Goal: Task Accomplishment & Management: Manage account settings

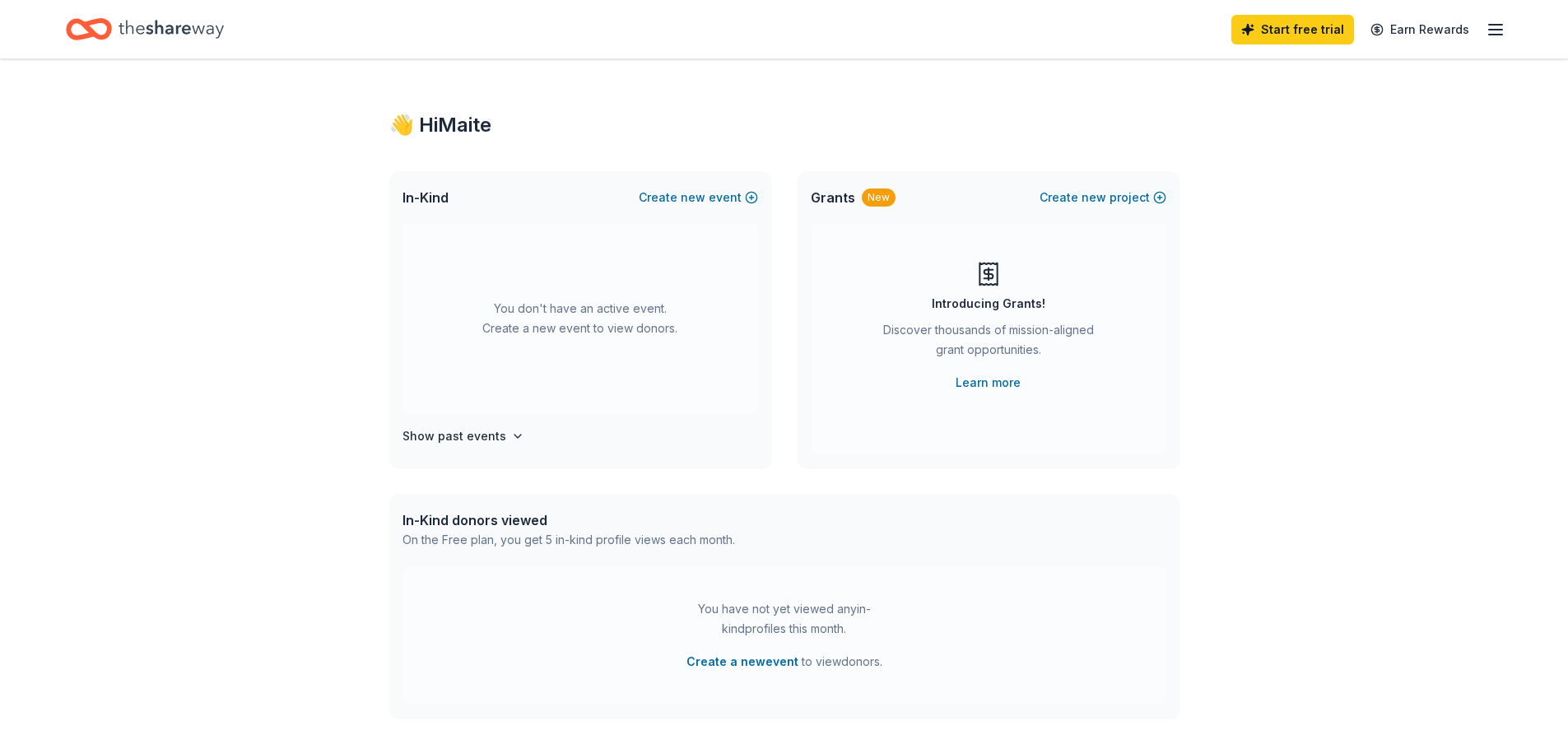
click at [1497, 30] on line "button" at bounding box center [1496, 30] width 13 height 0
click at [1300, 124] on link "Account" at bounding box center [1299, 128] width 52 height 16
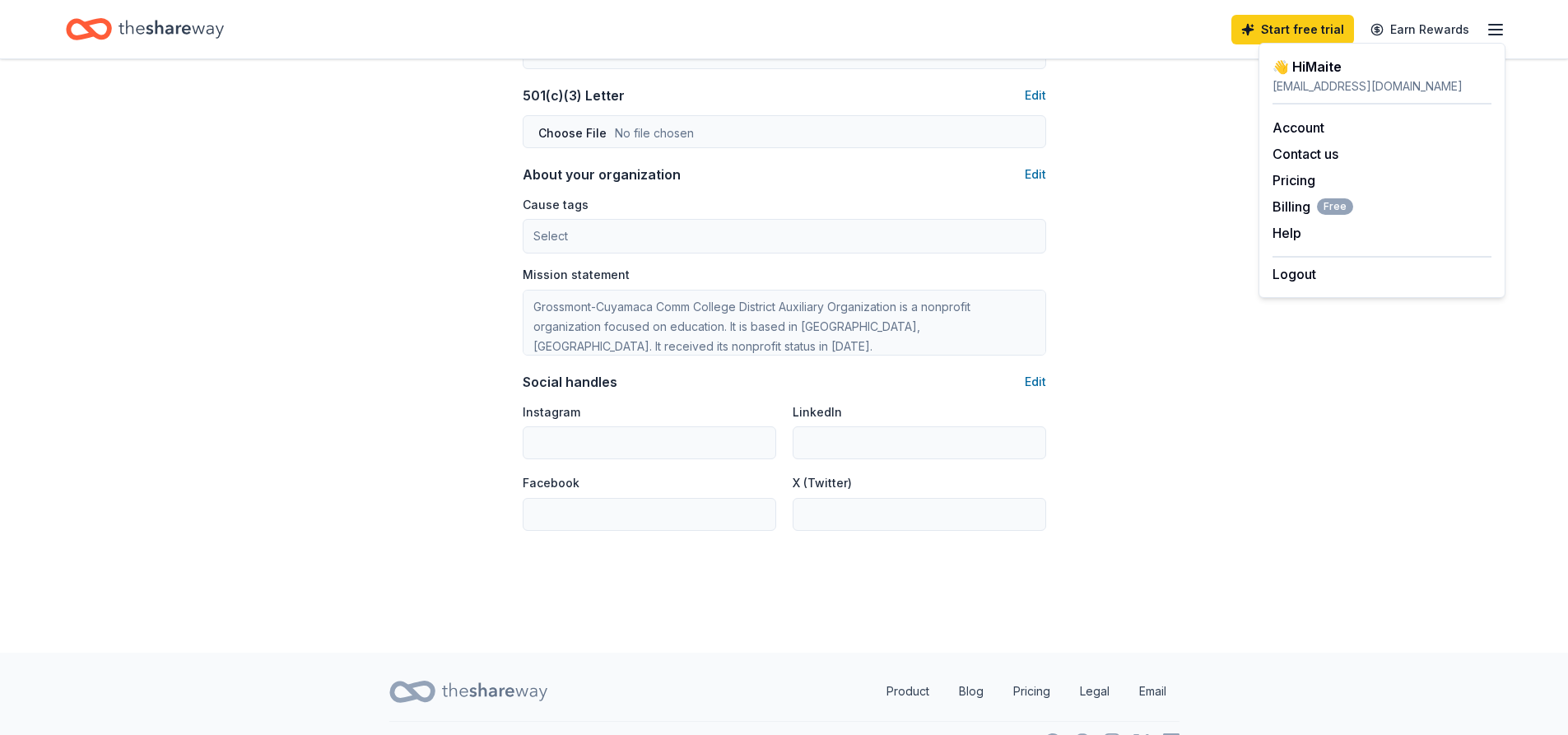
scroll to position [912, 0]
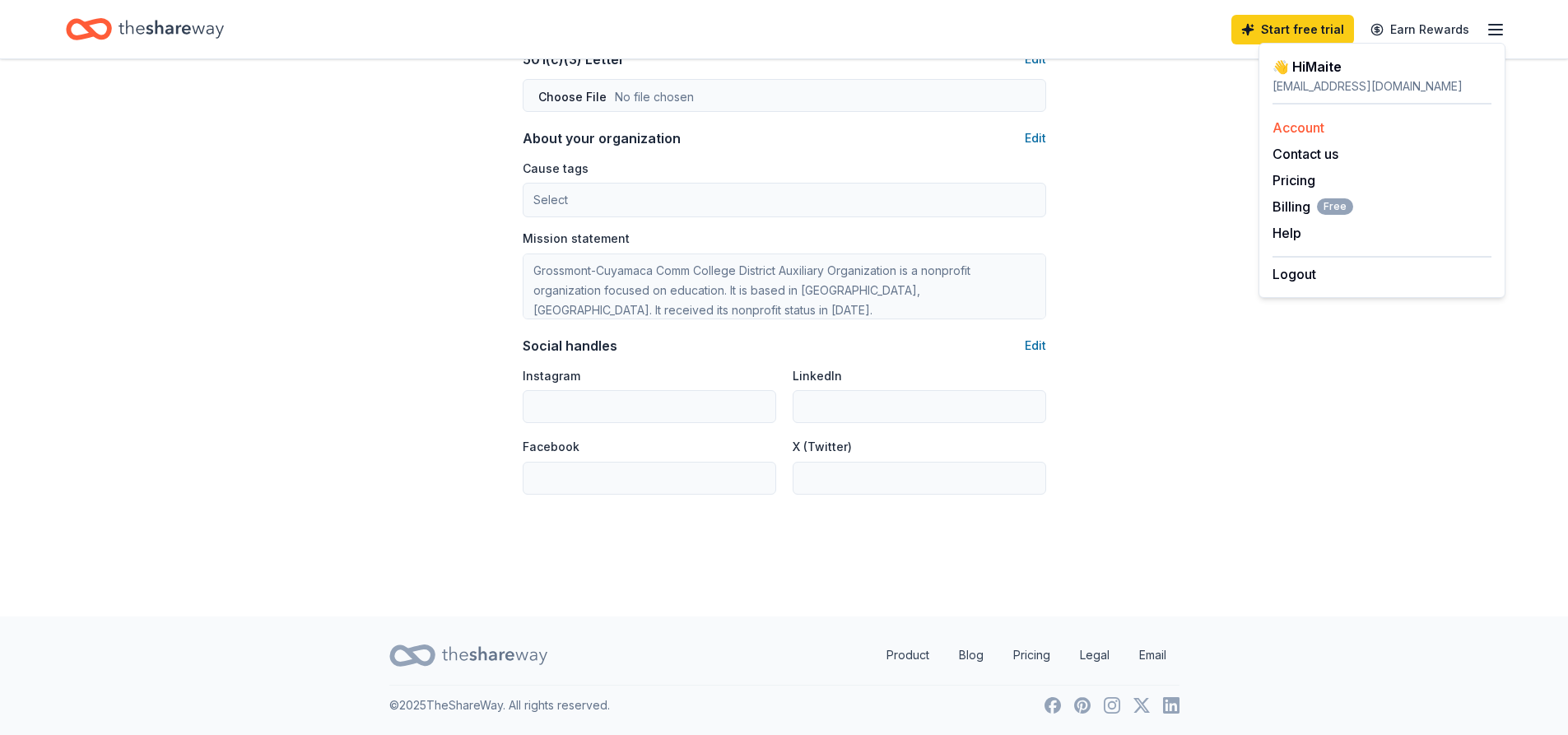
click at [1313, 126] on link "Account" at bounding box center [1299, 128] width 52 height 16
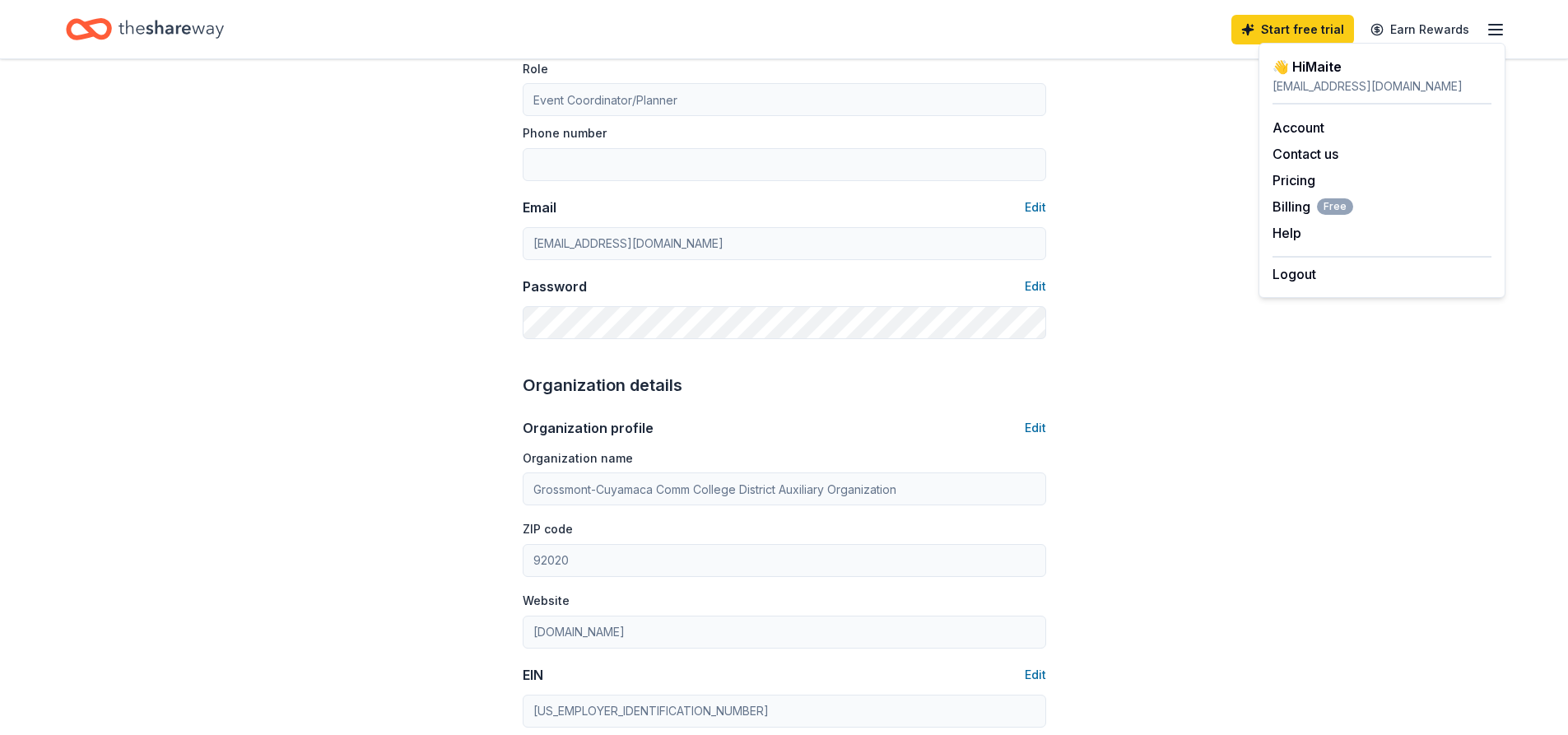
scroll to position [247, 0]
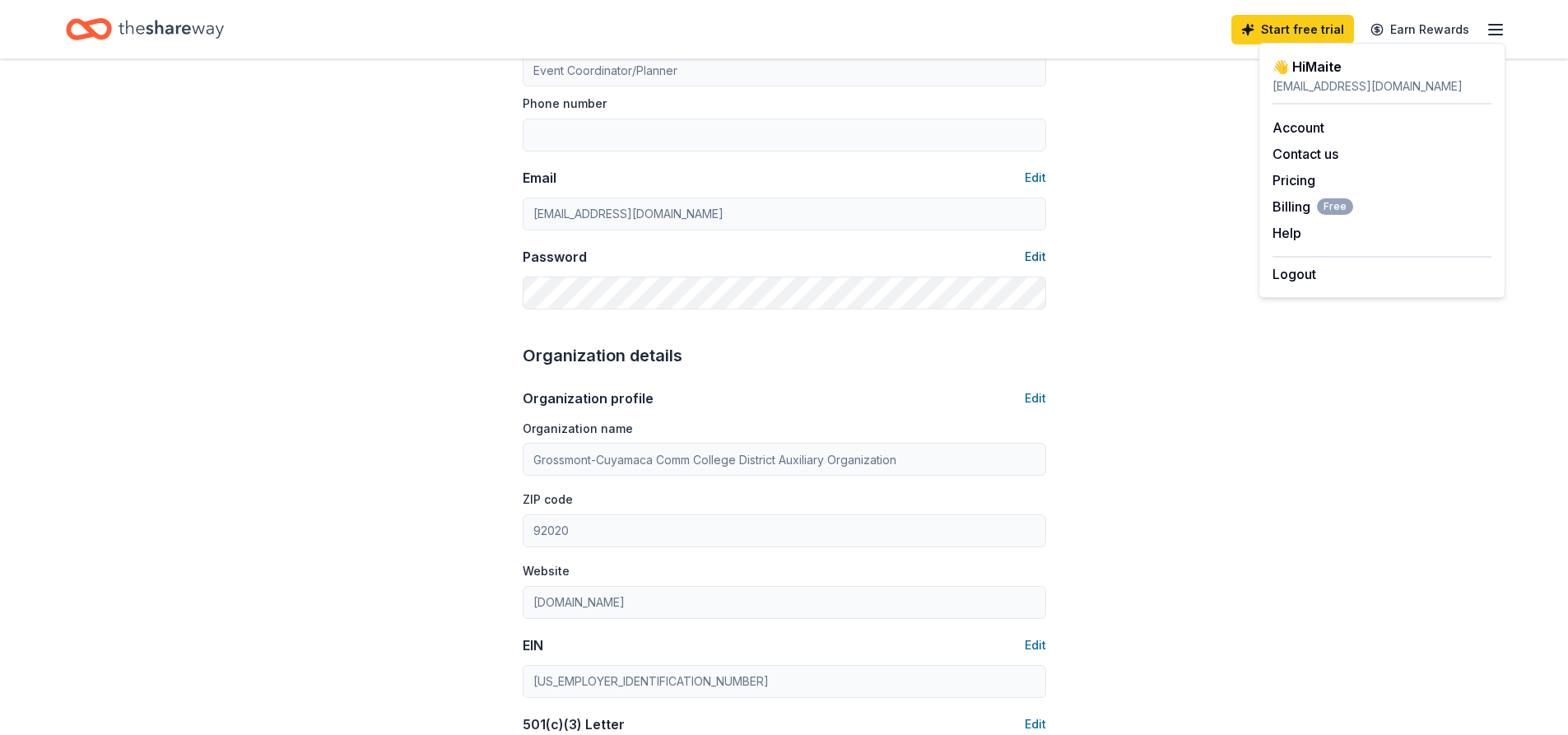
click at [1038, 255] on button "Edit" at bounding box center [1036, 257] width 21 height 20
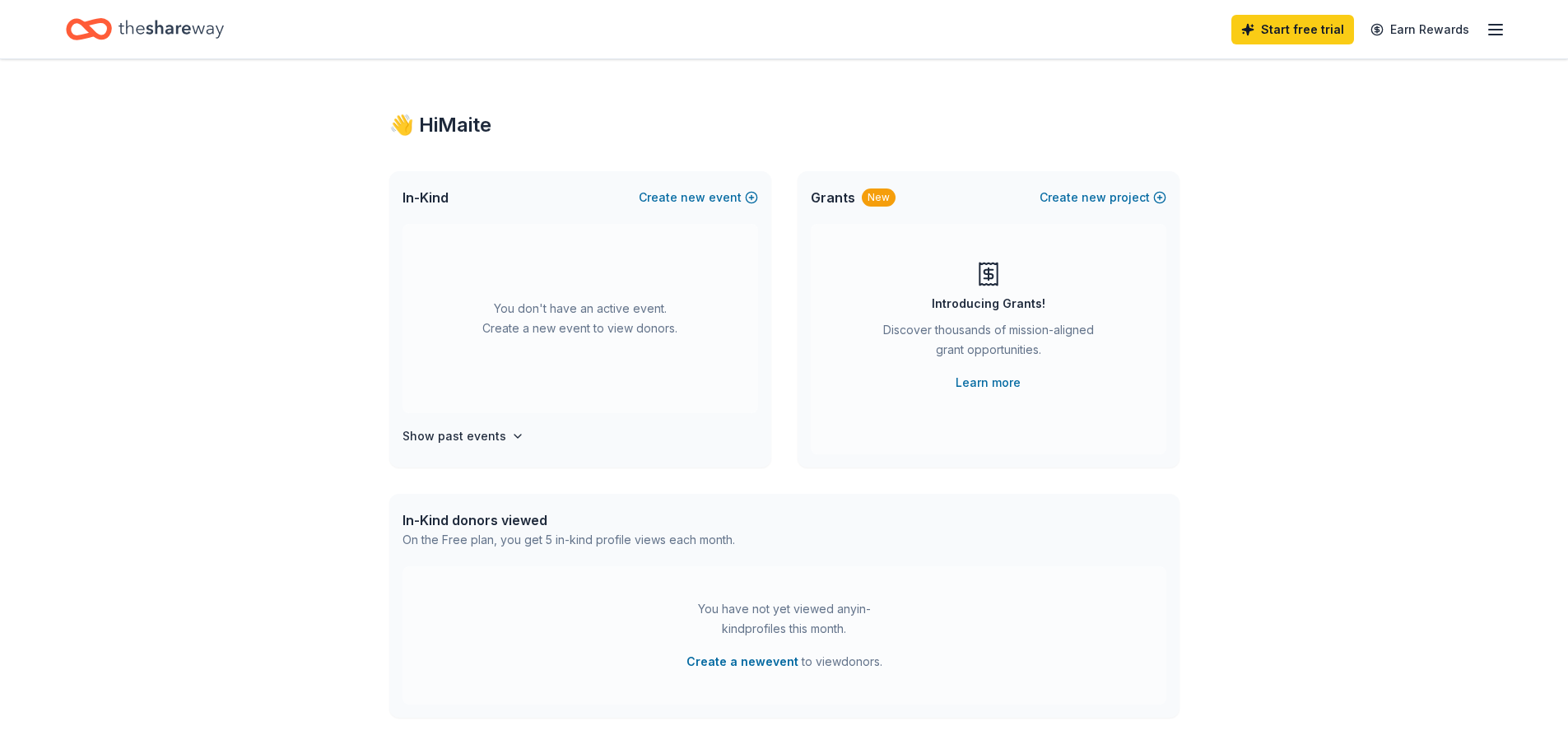
click at [1495, 27] on icon "button" at bounding box center [1496, 30] width 20 height 20
click at [1301, 118] on div "Account" at bounding box center [1383, 128] width 219 height 20
click at [1503, 31] on icon "button" at bounding box center [1496, 30] width 20 height 20
click at [1295, 128] on link "Account" at bounding box center [1299, 128] width 52 height 16
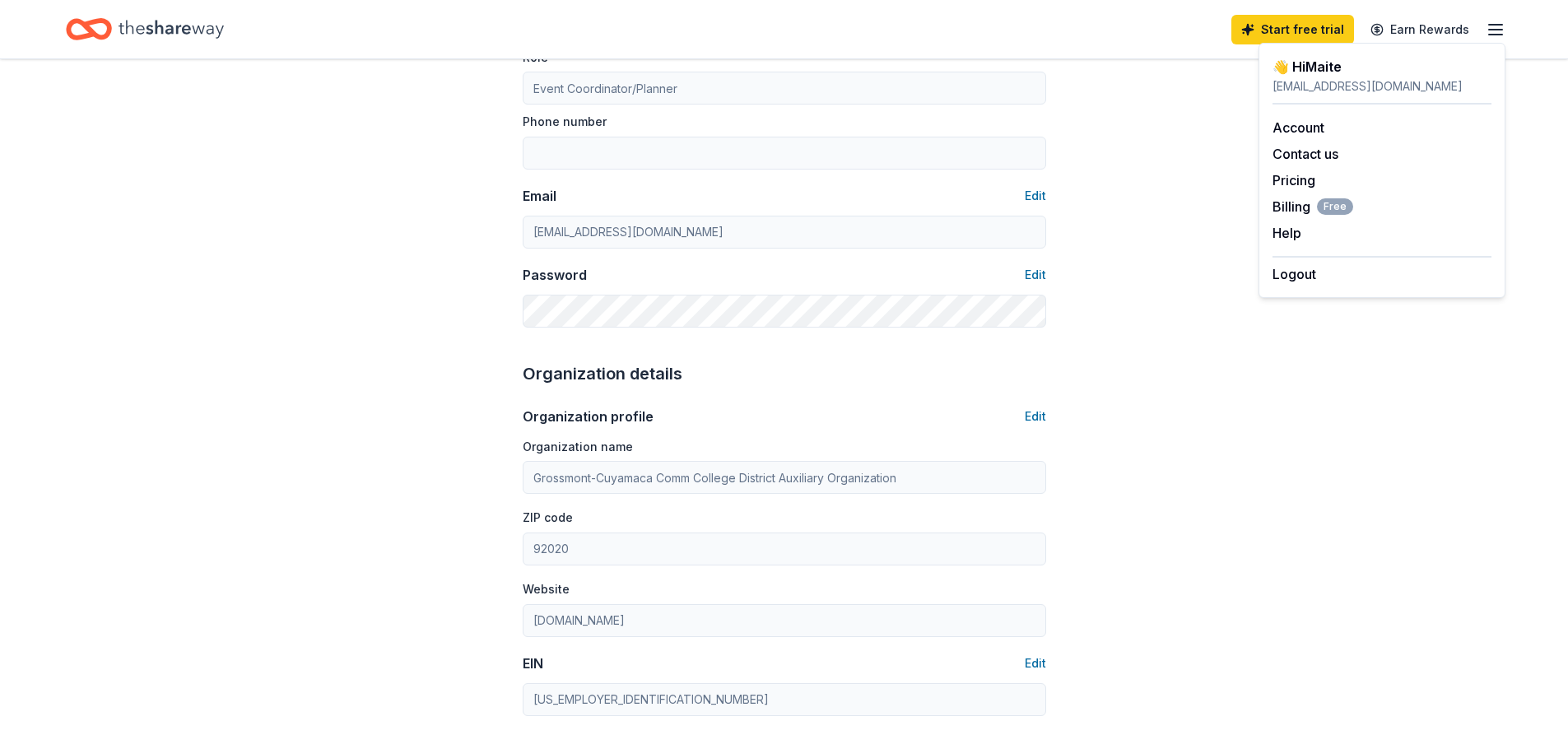
scroll to position [247, 0]
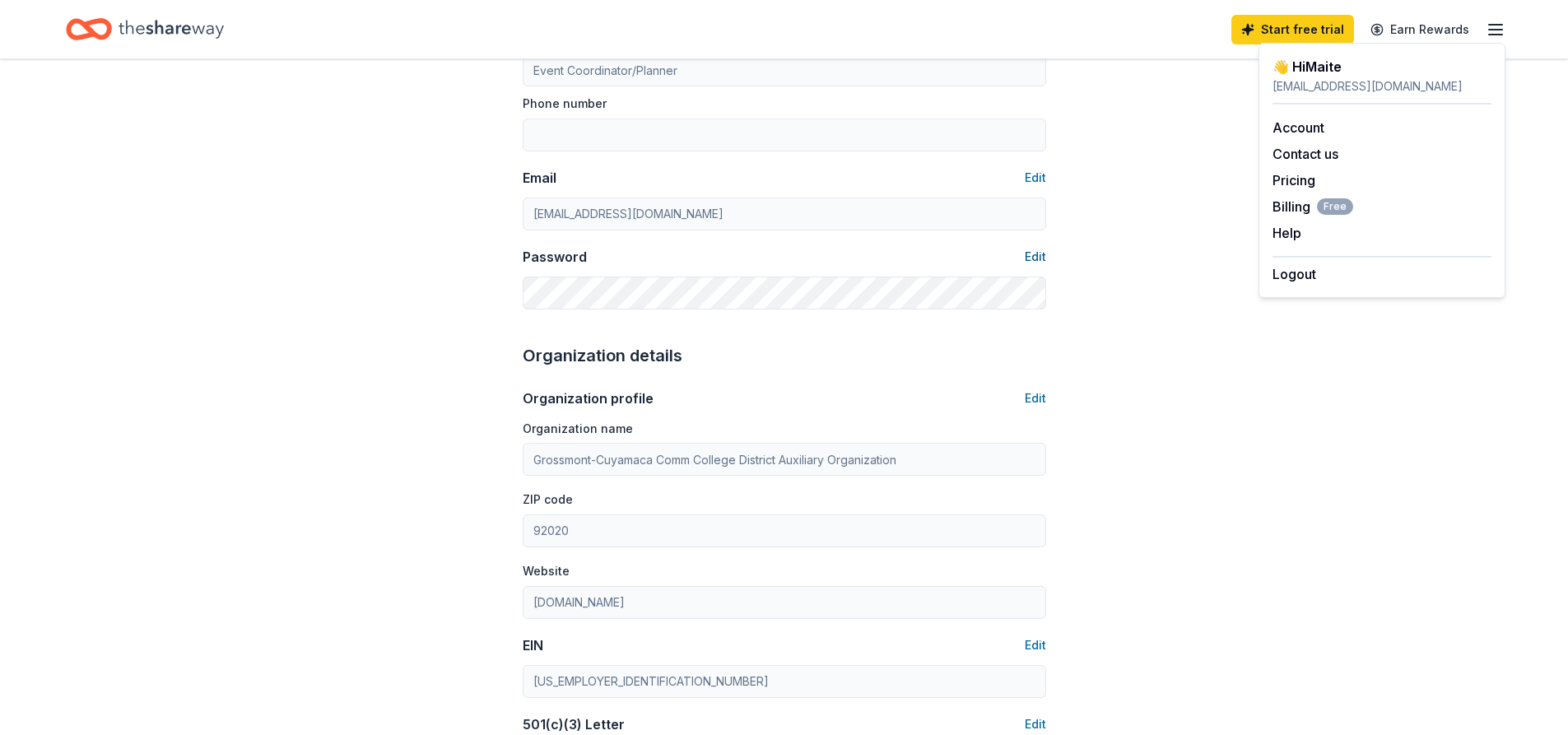
click at [1031, 257] on button "Edit" at bounding box center [1036, 257] width 21 height 20
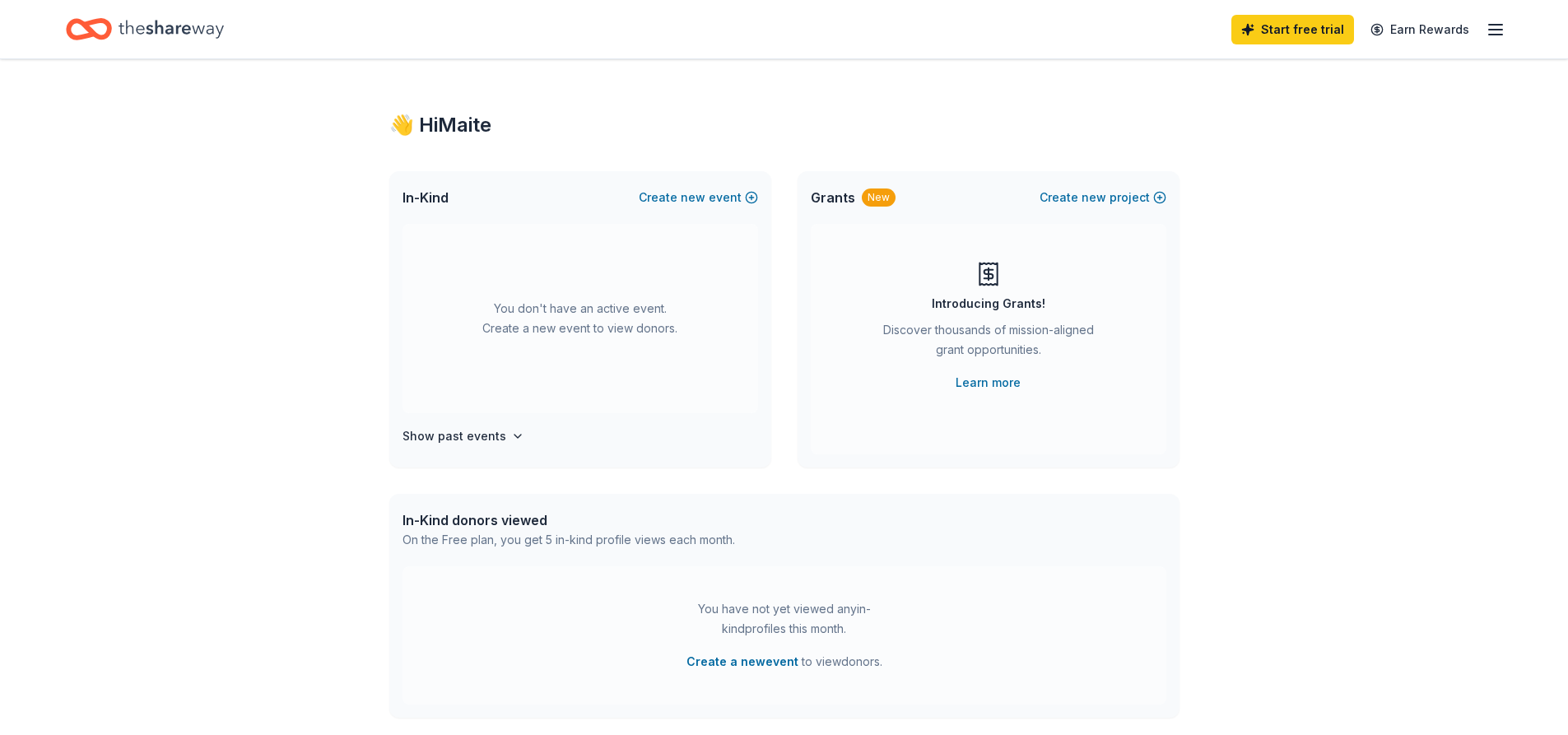
click at [1491, 30] on icon "button" at bounding box center [1496, 30] width 20 height 20
click at [1297, 129] on link "Account" at bounding box center [1299, 128] width 52 height 16
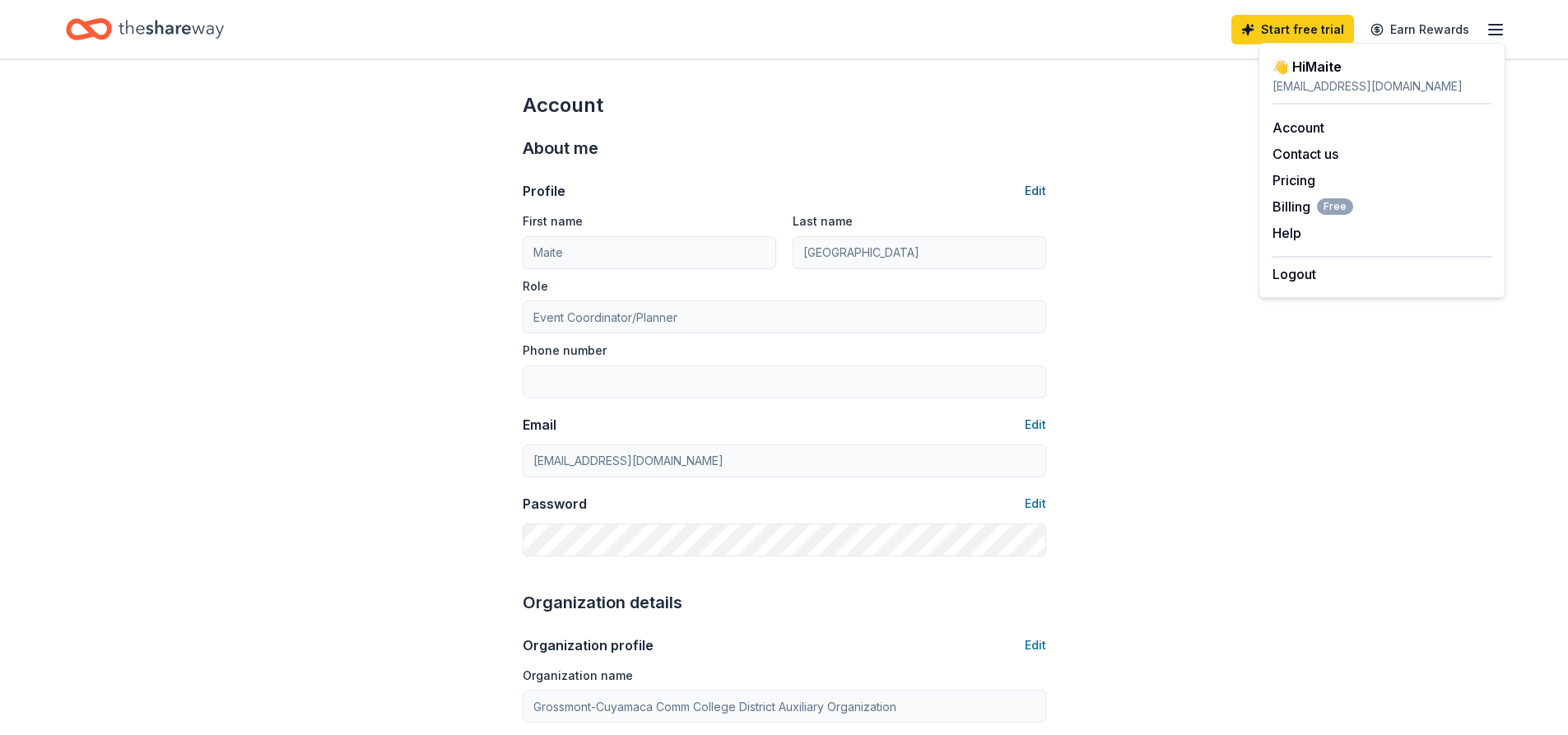
click at [1037, 192] on button "Edit" at bounding box center [1036, 191] width 21 height 20
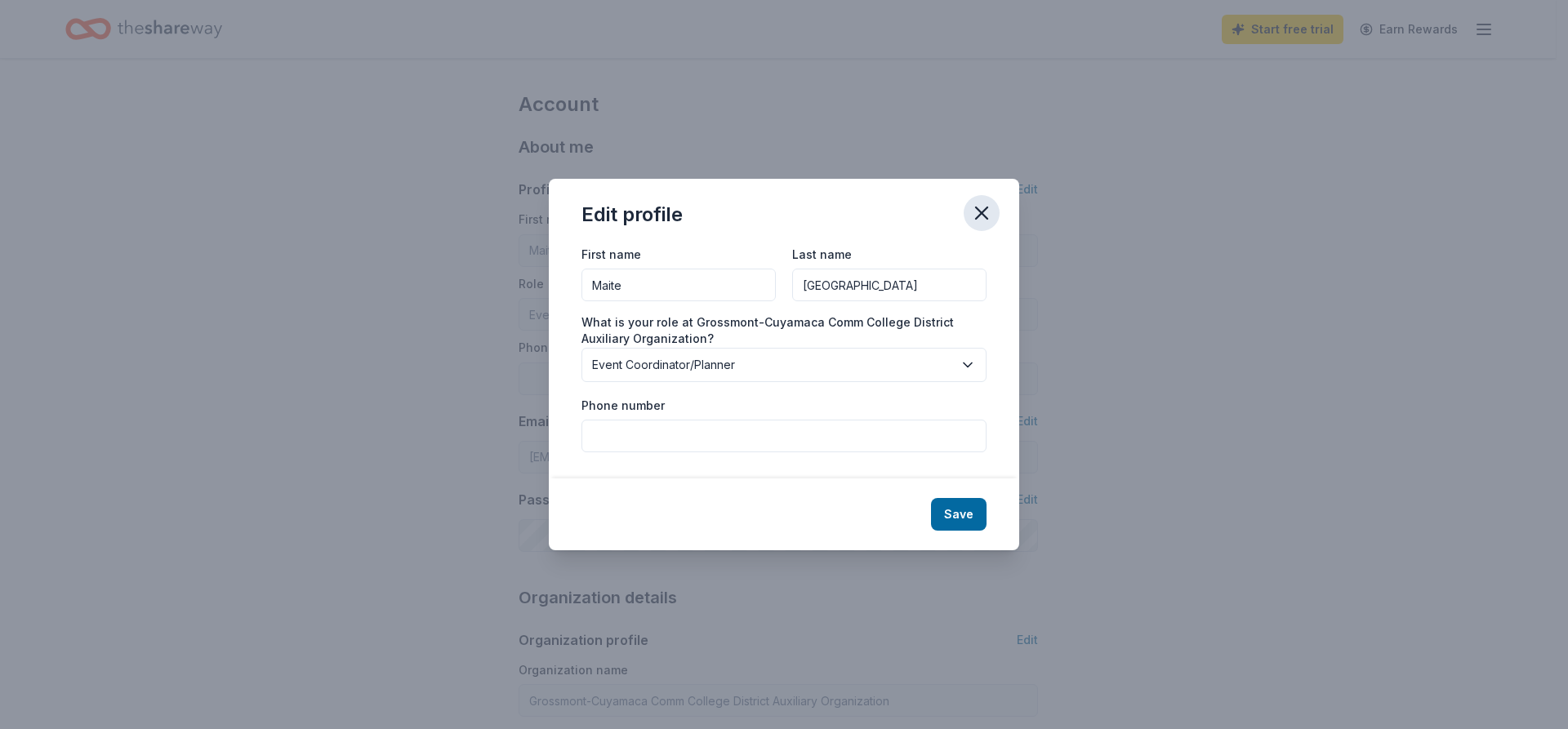
click at [981, 211] on icon "button" at bounding box center [982, 213] width 11 height 11
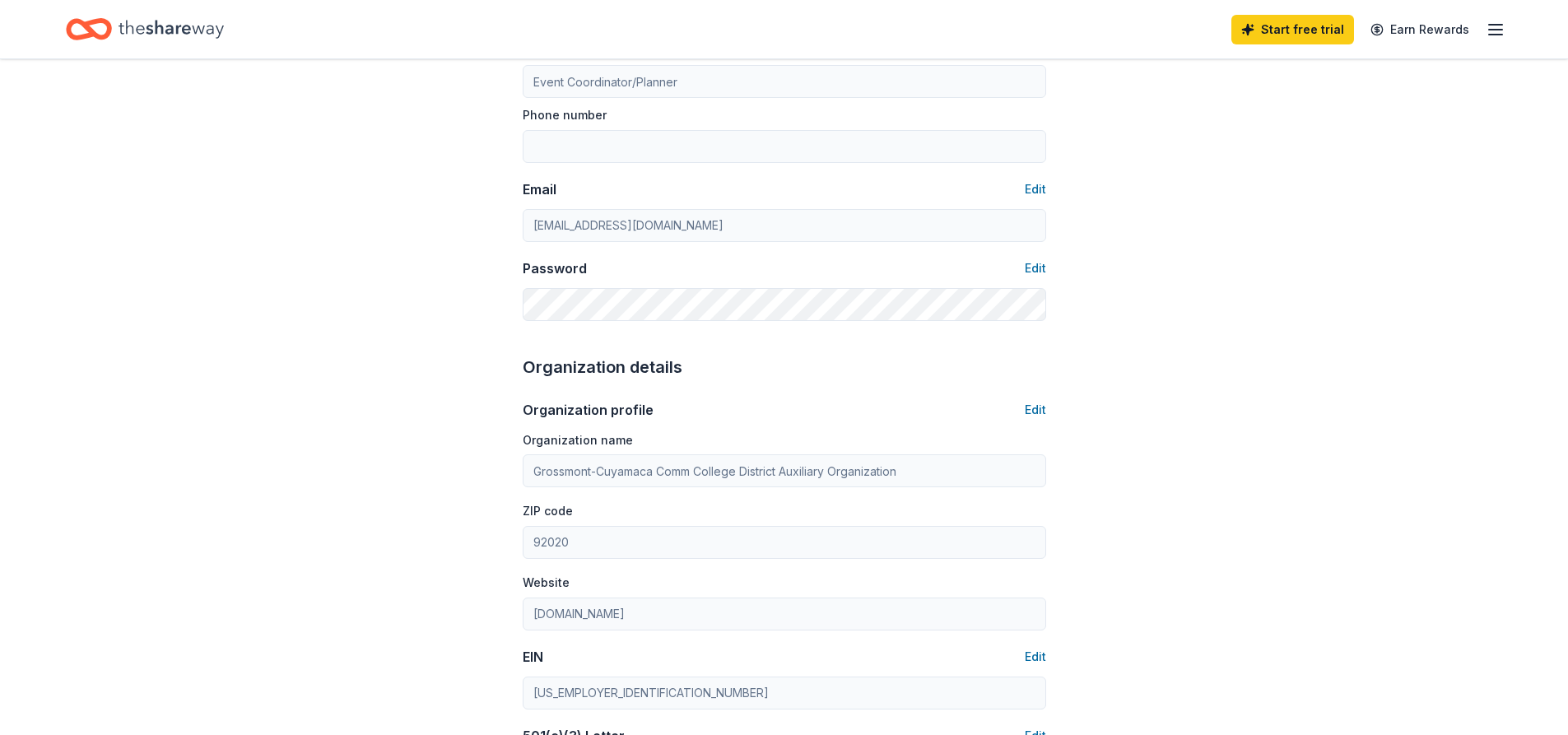
scroll to position [247, 0]
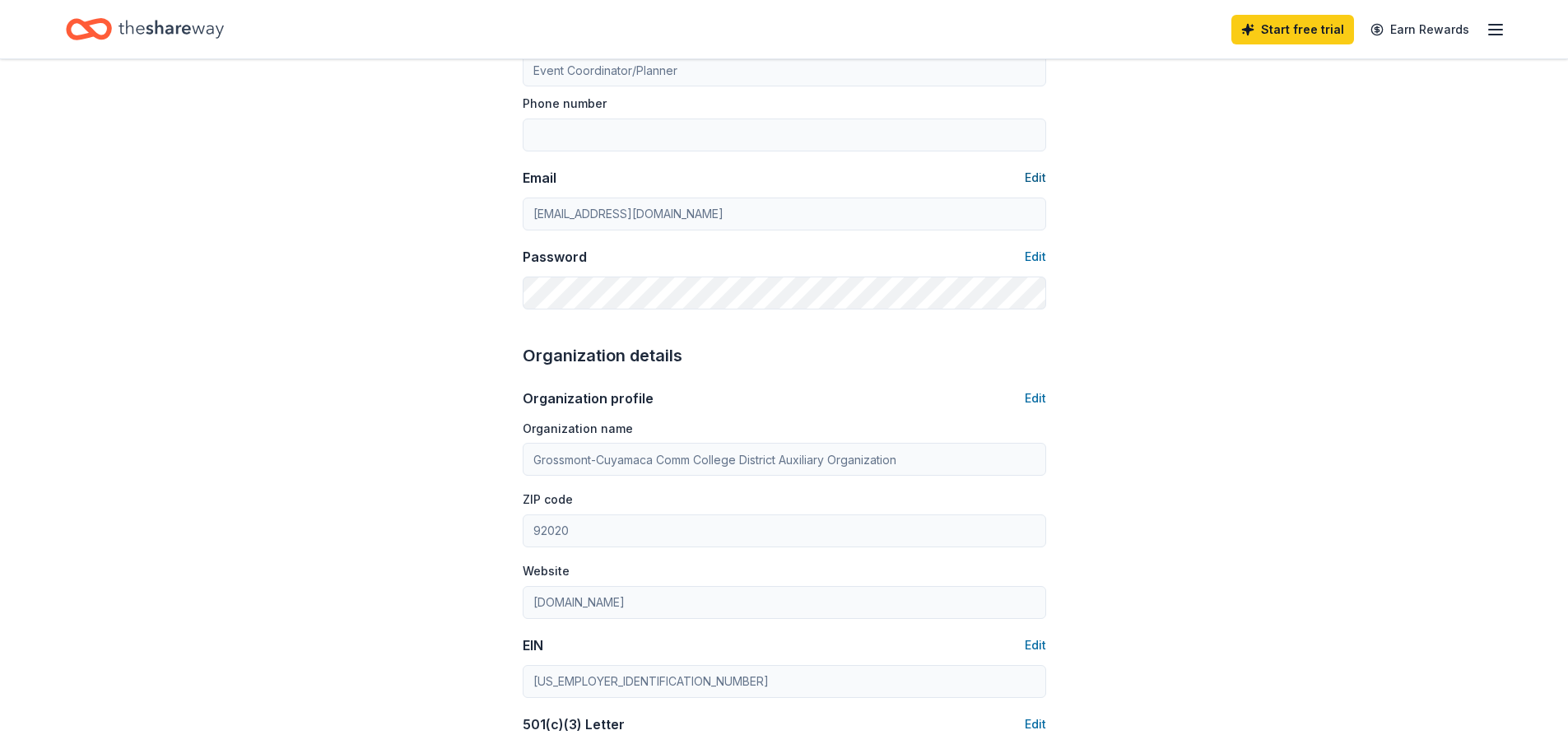
click at [1032, 180] on button "Edit" at bounding box center [1036, 178] width 21 height 20
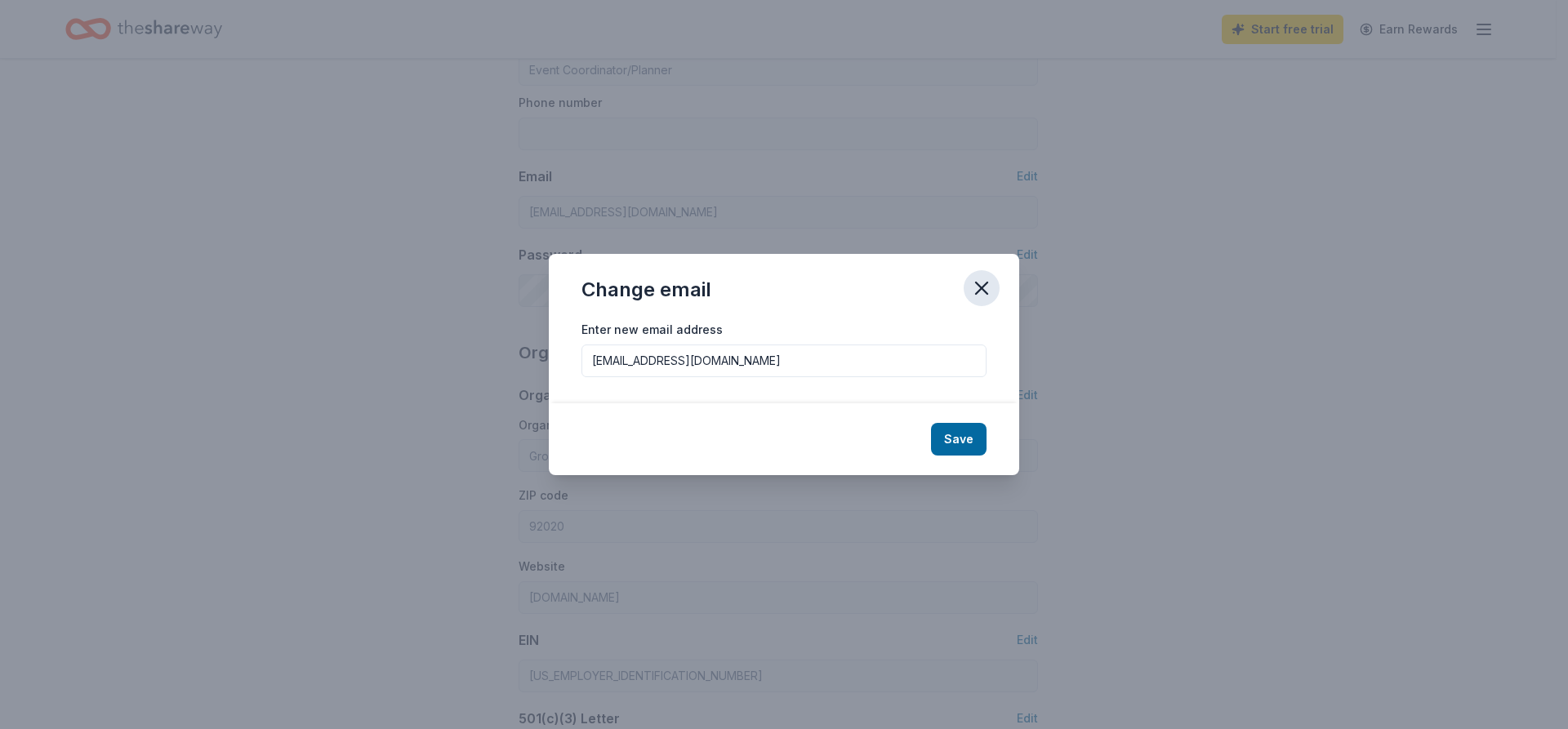
click at [987, 280] on icon "button" at bounding box center [982, 288] width 23 height 23
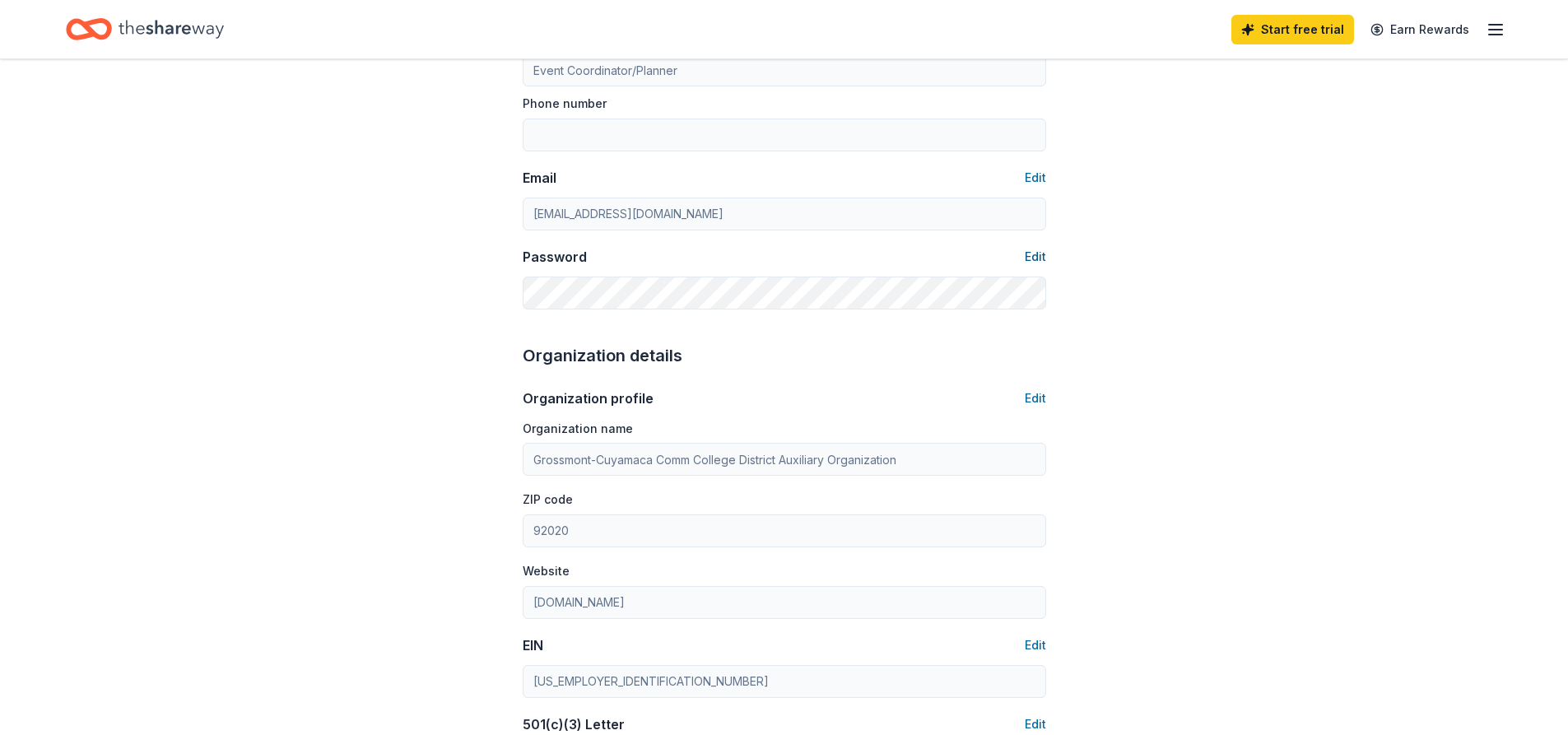
click at [1034, 255] on button "Edit" at bounding box center [1036, 257] width 21 height 20
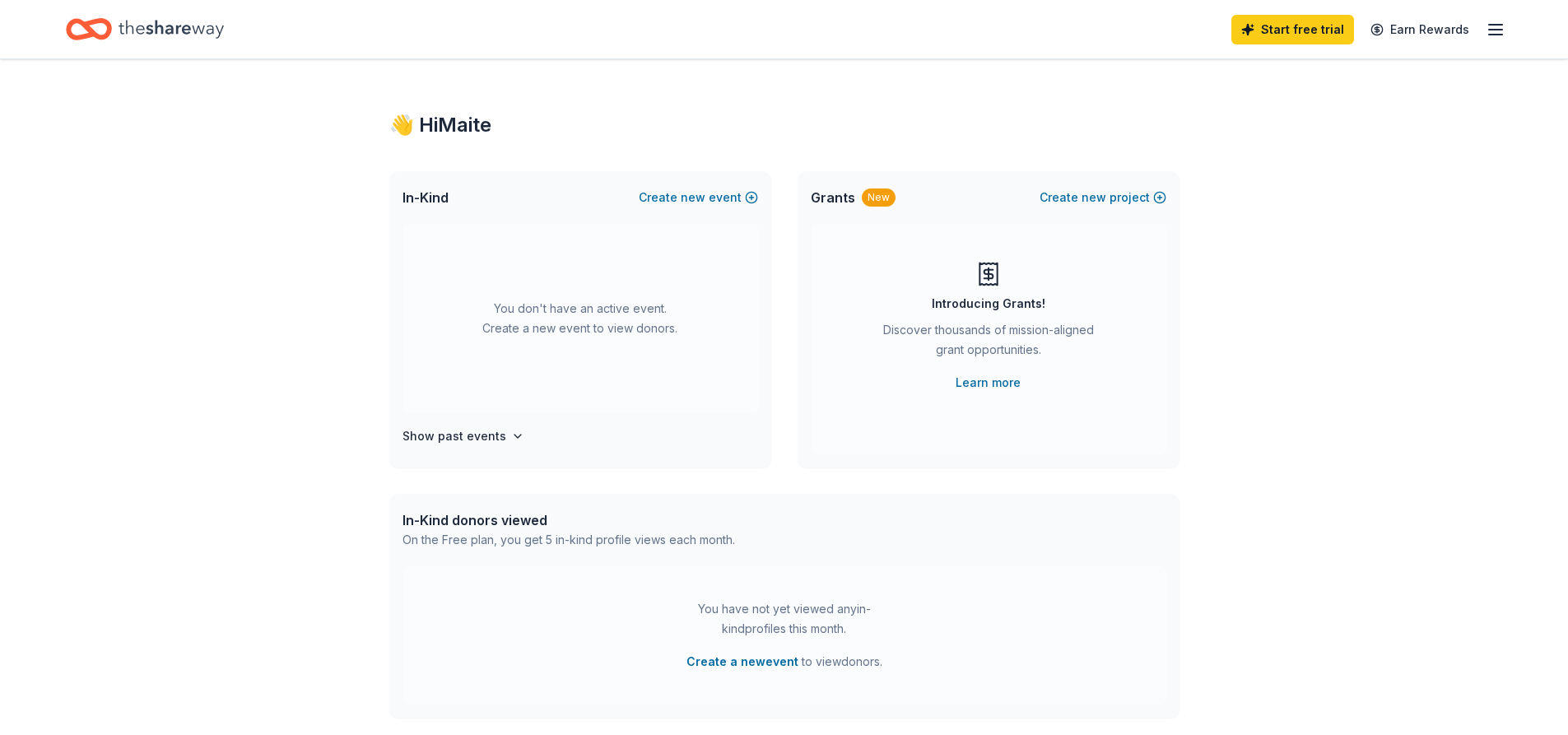
click at [1500, 27] on icon "button" at bounding box center [1496, 30] width 20 height 20
click at [1302, 124] on link "Account" at bounding box center [1299, 128] width 52 height 16
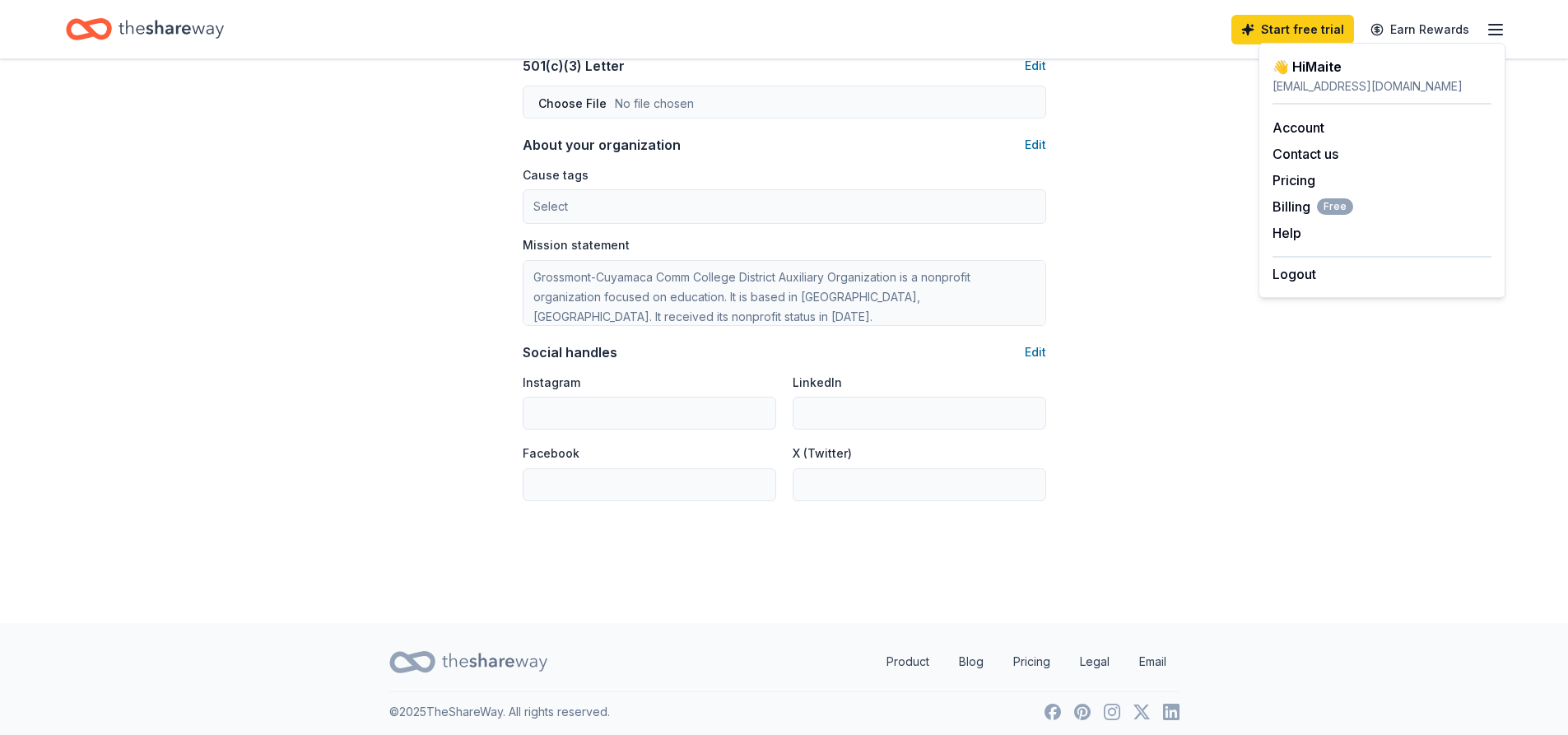
scroll to position [912, 0]
